Goal: Find specific page/section: Find specific page/section

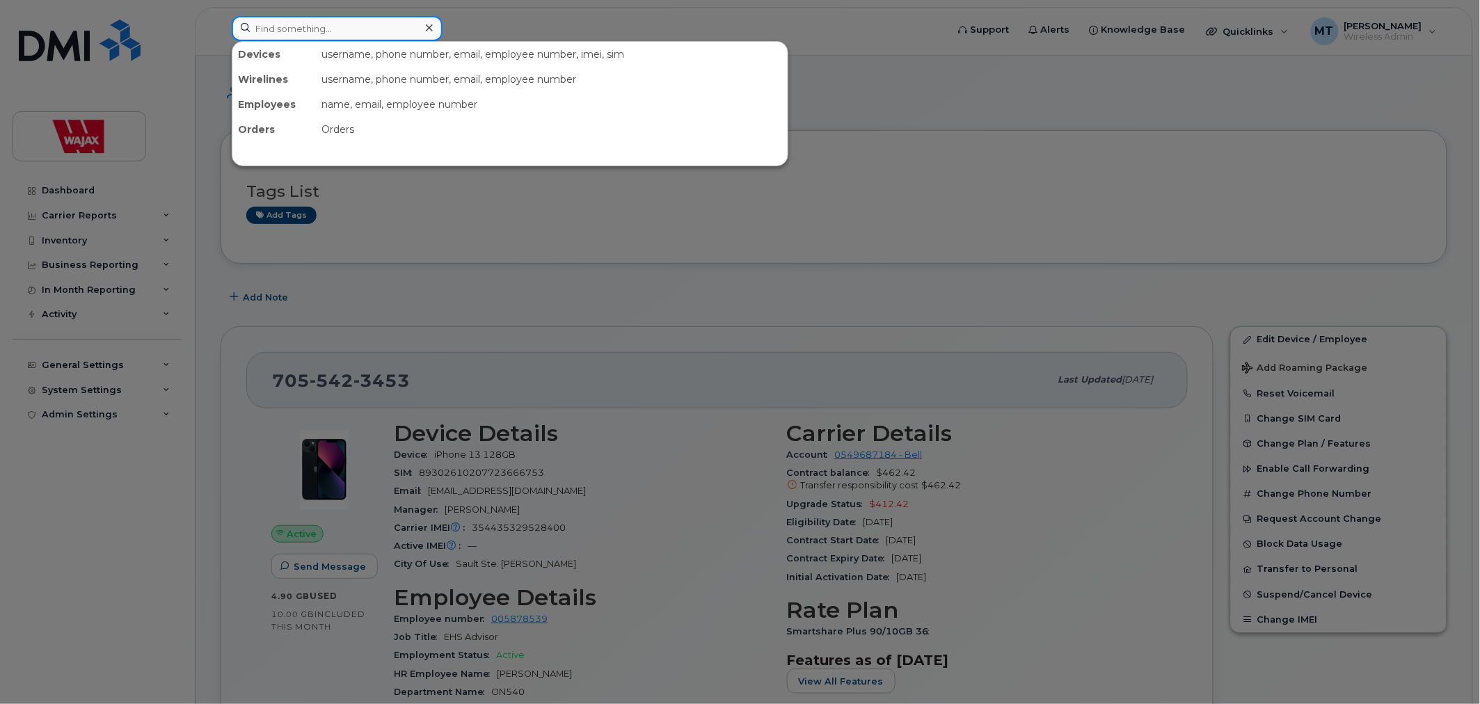
click at [411, 25] on input at bounding box center [337, 28] width 211 height 25
paste input "250 327 9026"
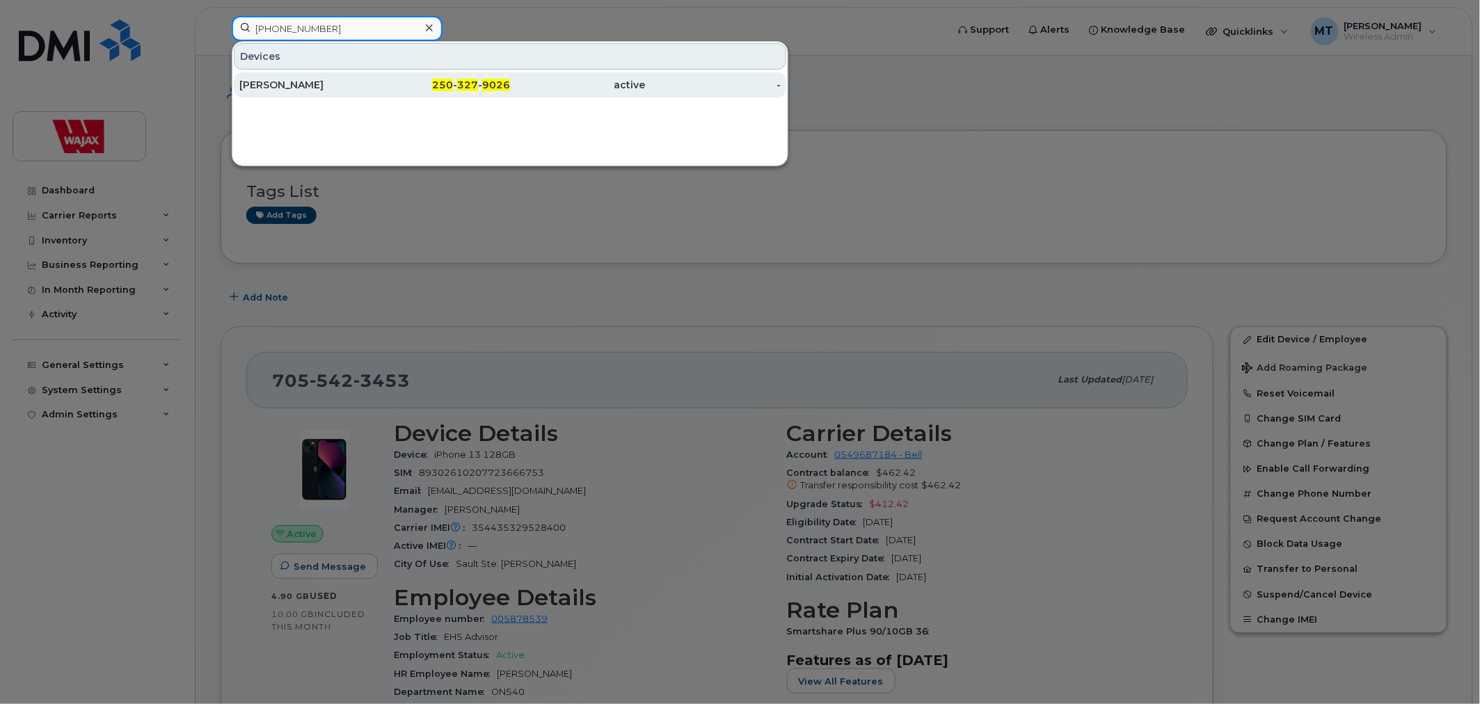
type input "250 327 9026"
click at [343, 81] on div "Mark Voghell" at bounding box center [307, 85] width 136 height 14
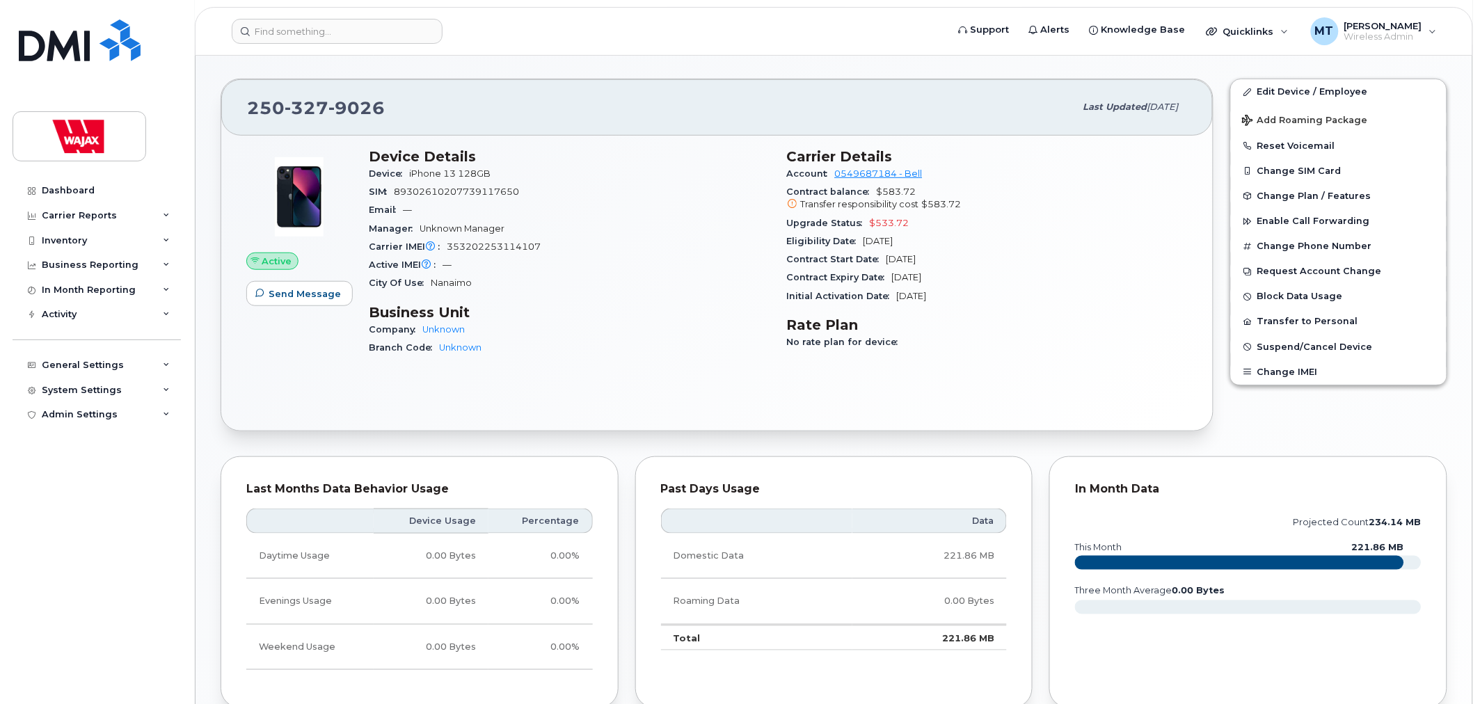
scroll to position [221, 0]
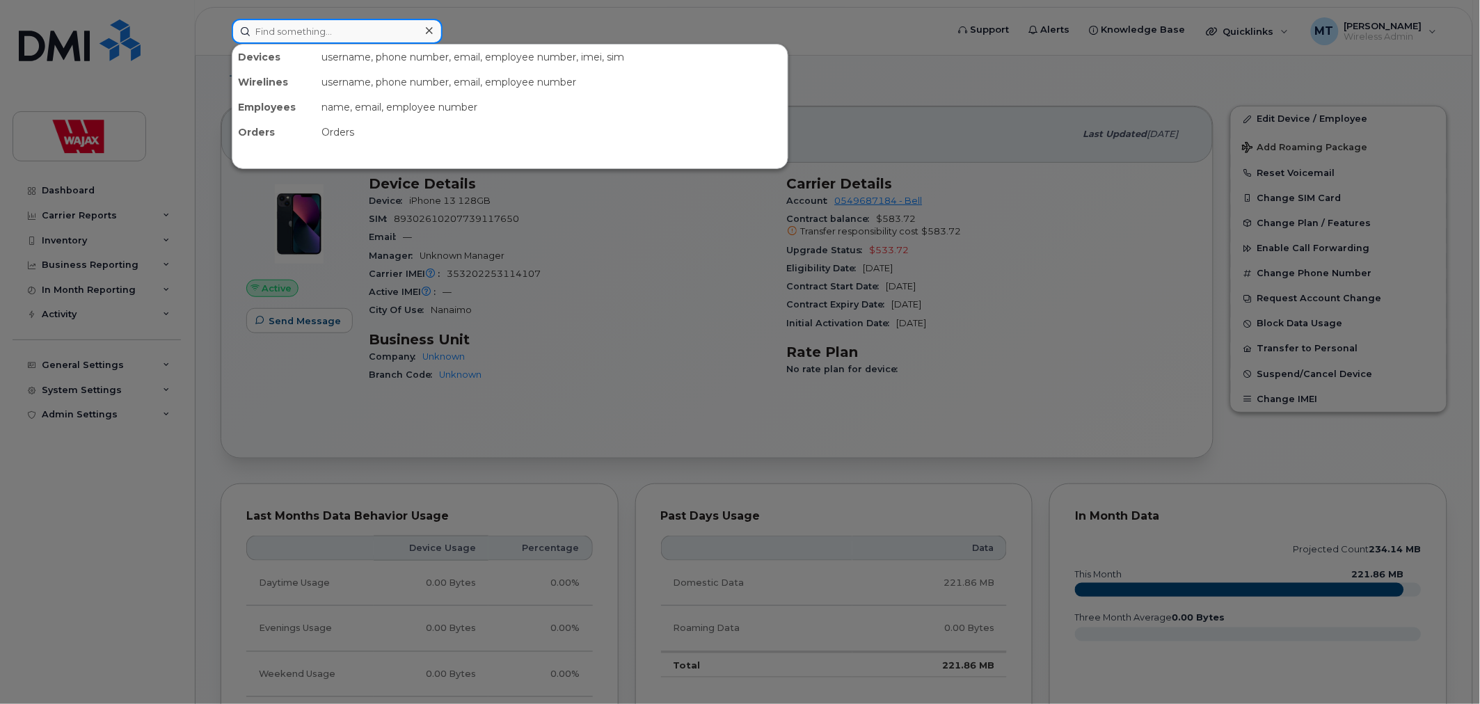
click at [367, 28] on input at bounding box center [337, 31] width 211 height 25
paste input "PJHGKNHXPN"
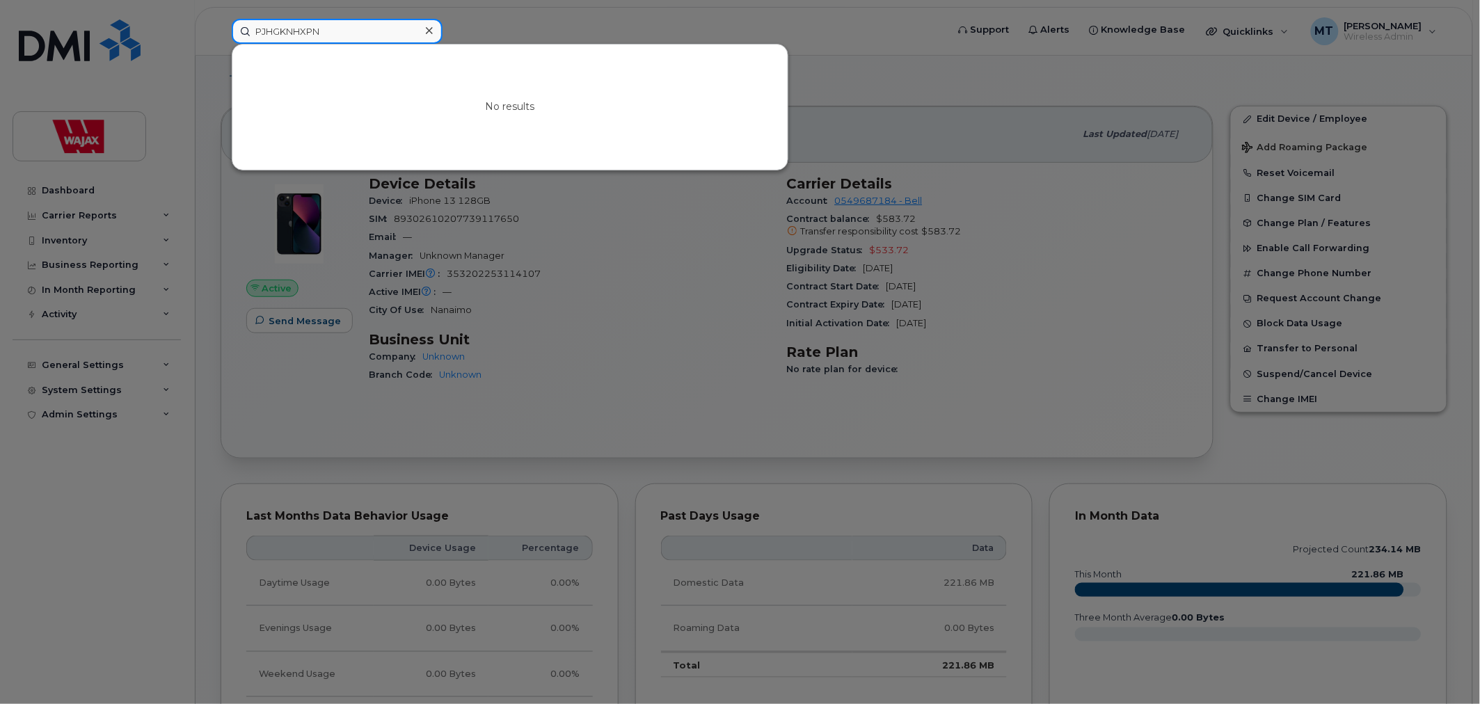
type input "PJHGKNHXPN"
click at [578, 32] on div at bounding box center [740, 352] width 1480 height 704
